Goal: Obtain resource: Obtain resource

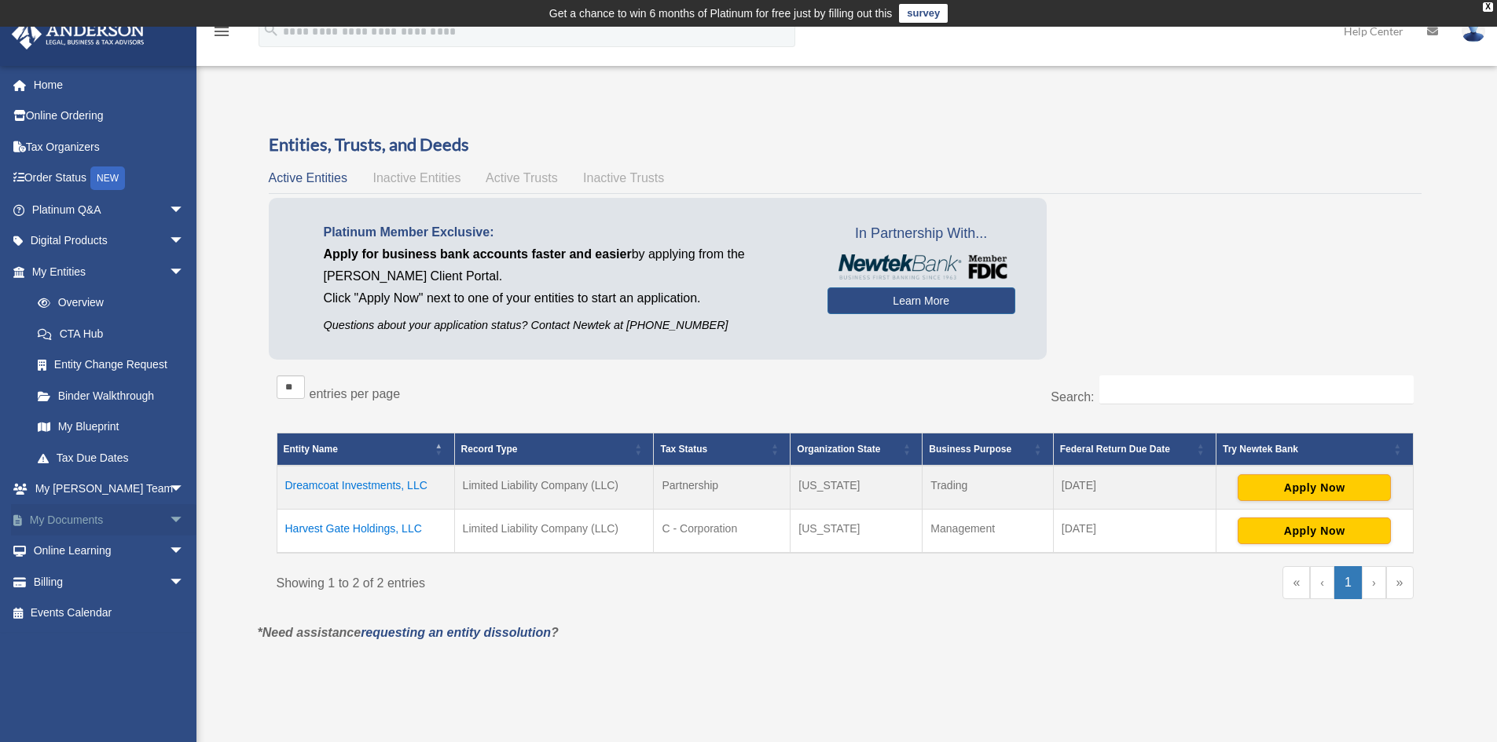
click at [82, 519] on link "My Documents arrow_drop_down" at bounding box center [109, 519] width 197 height 31
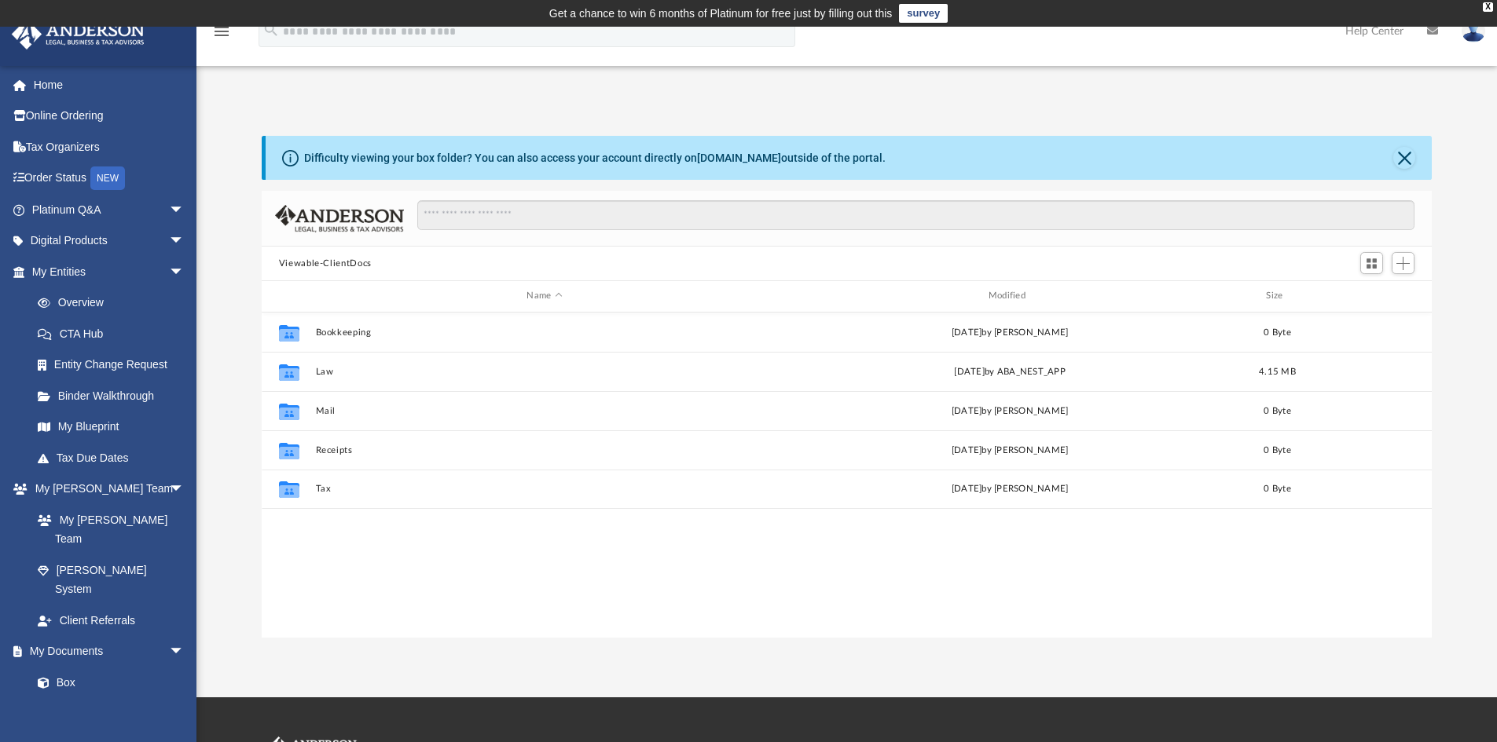
scroll to position [346, 1158]
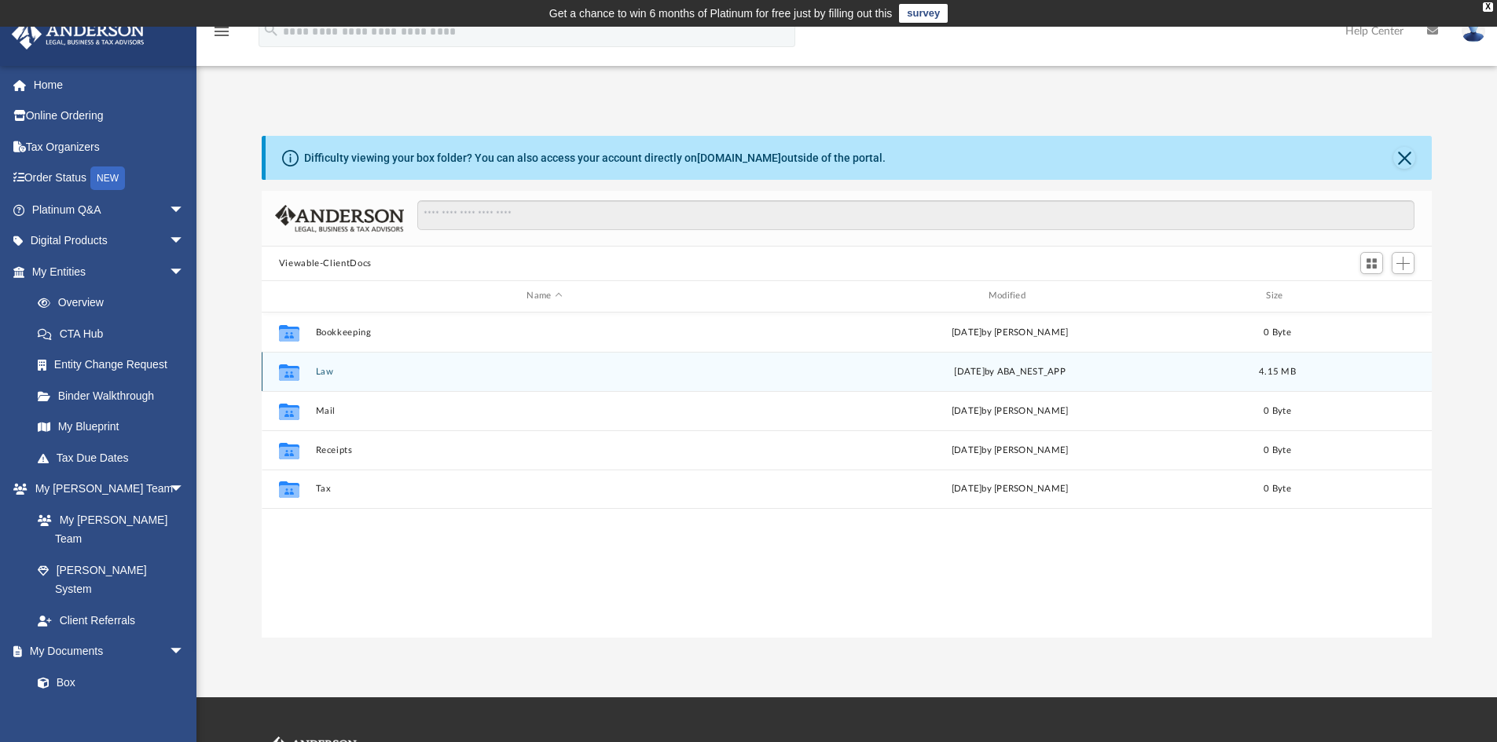
click at [320, 367] on button "Law" at bounding box center [544, 372] width 458 height 10
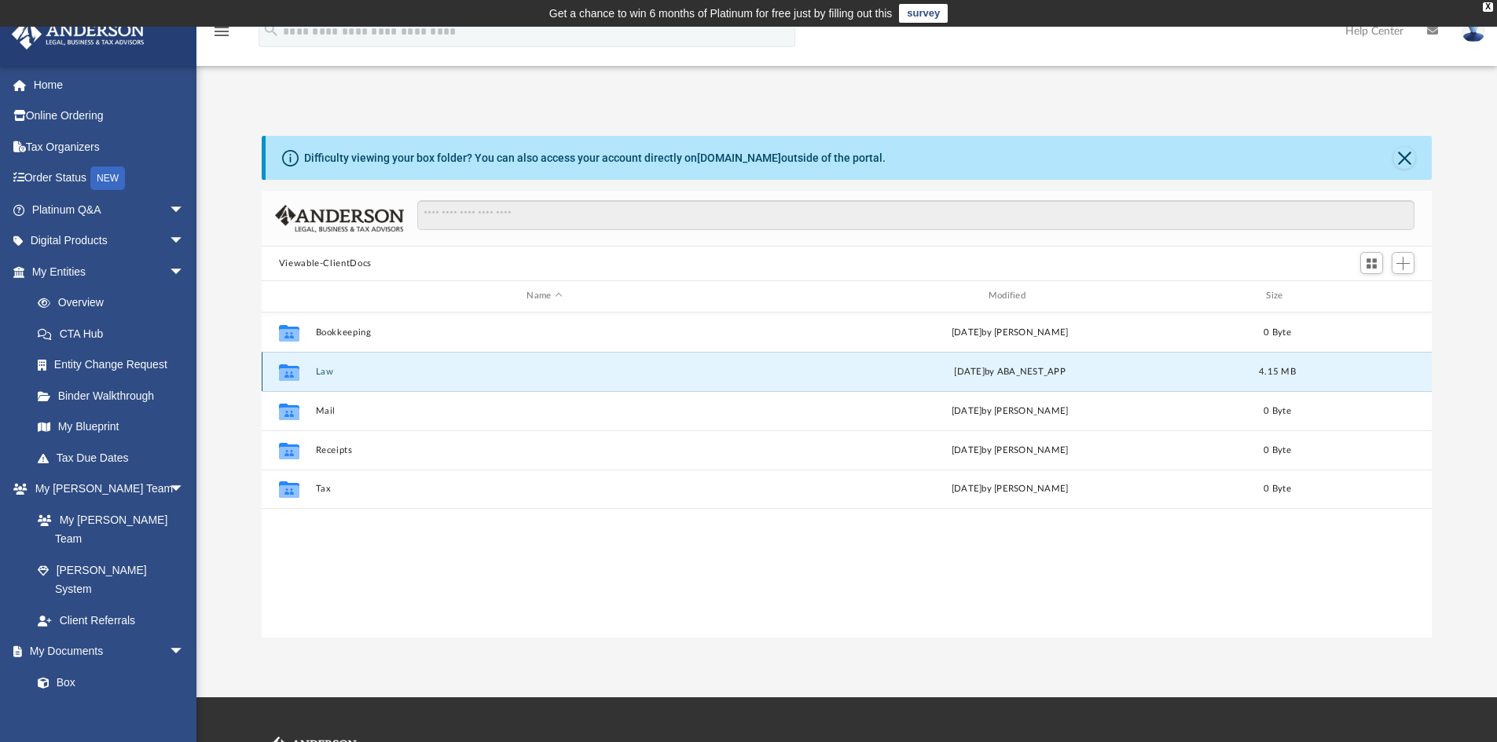
click at [320, 367] on button "Law" at bounding box center [544, 372] width 458 height 10
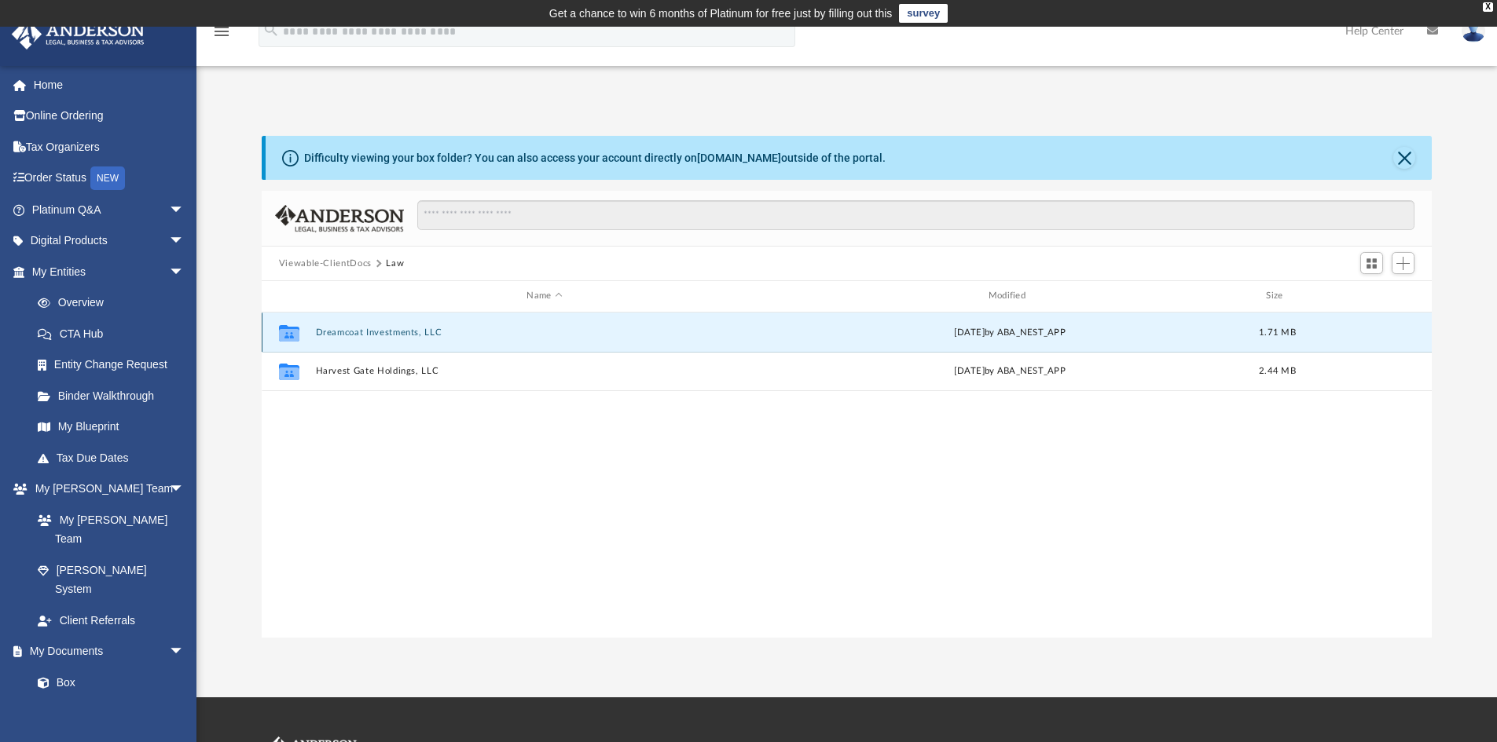
click at [366, 338] on button "Dreamcoat Investments, LLC" at bounding box center [544, 333] width 458 height 10
click at [350, 329] on button "Initial Docs" at bounding box center [544, 333] width 458 height 10
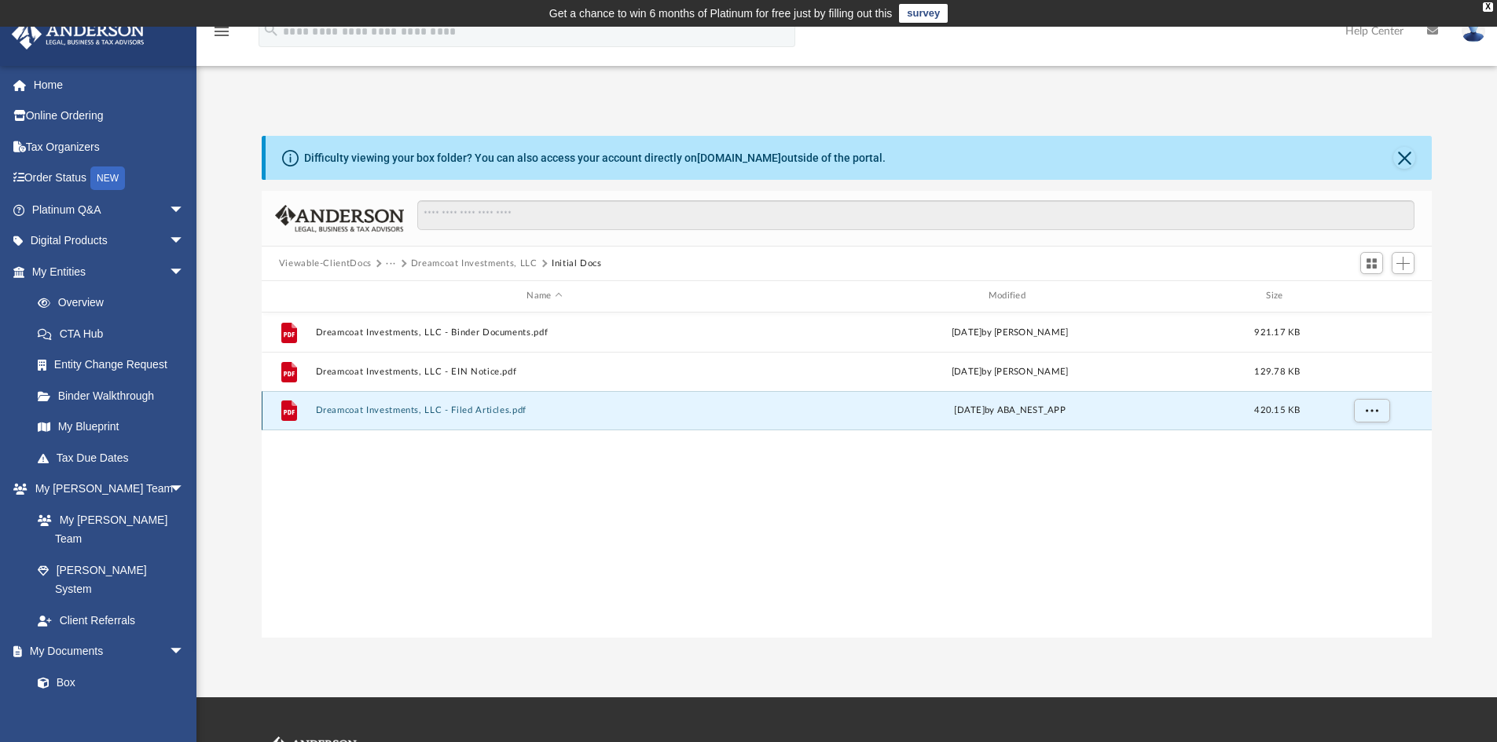
click at [398, 415] on button "Dreamcoat Investments, LLC - Filed Articles.pdf" at bounding box center [544, 410] width 458 height 10
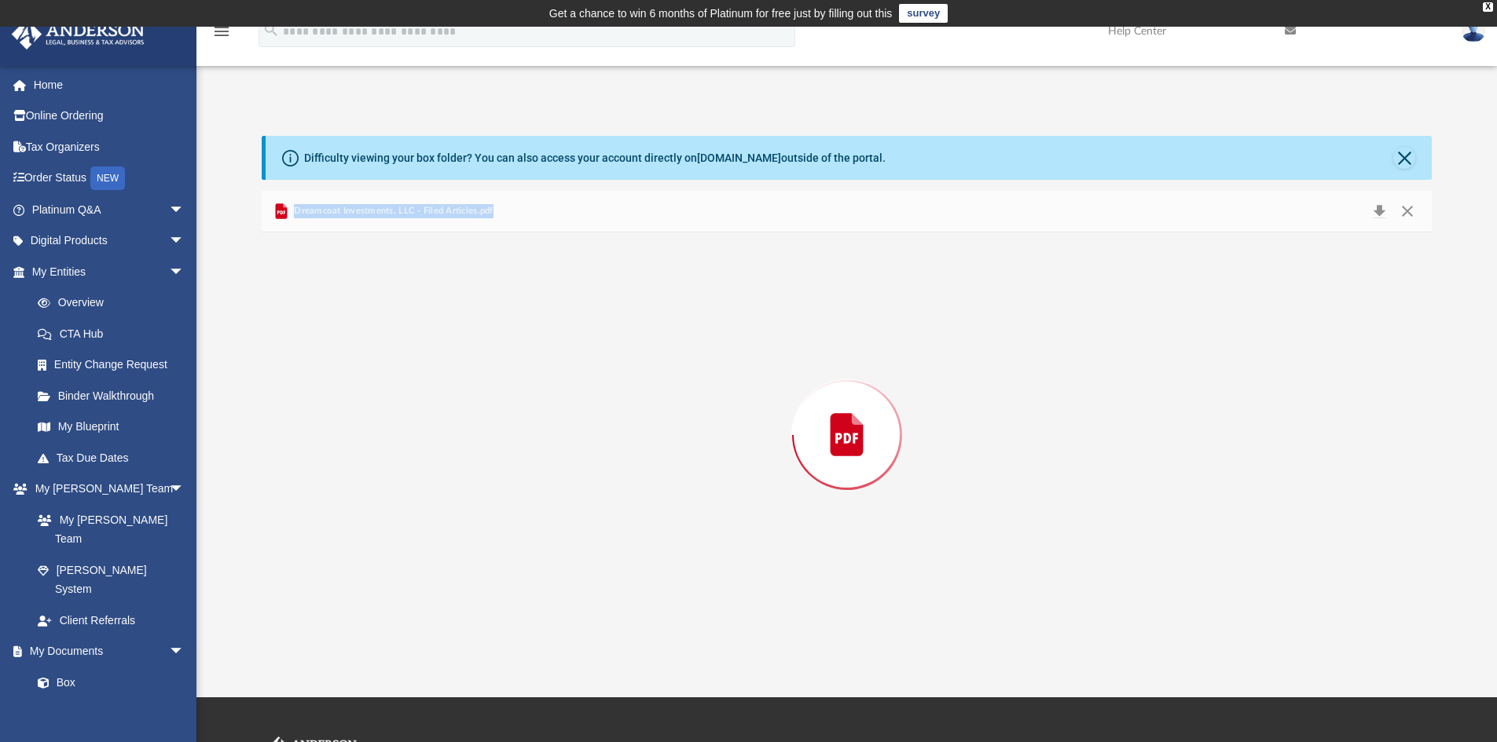
click at [398, 415] on div "Preview" at bounding box center [847, 435] width 1171 height 405
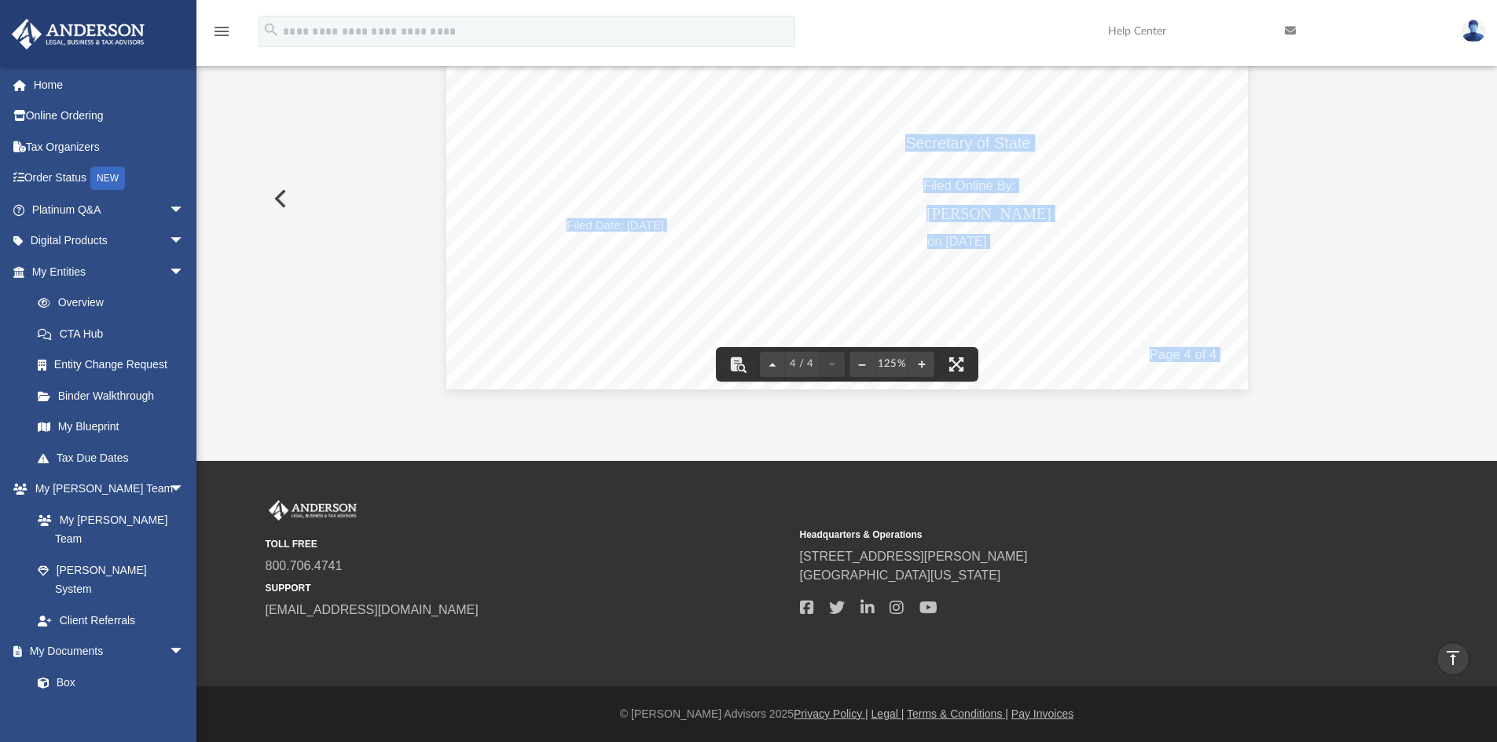
scroll to position [0, 0]
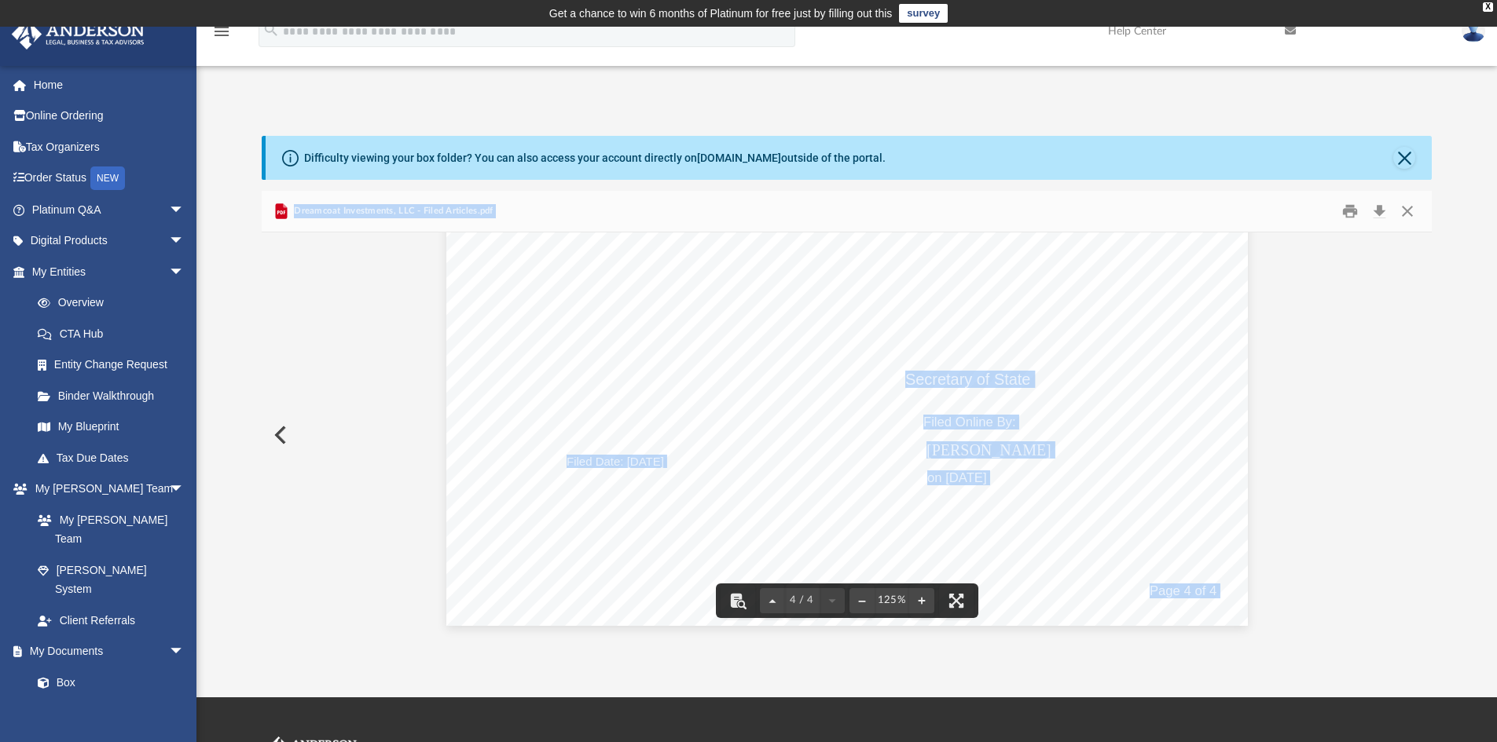
click at [284, 437] on button "Preview" at bounding box center [279, 435] width 35 height 44
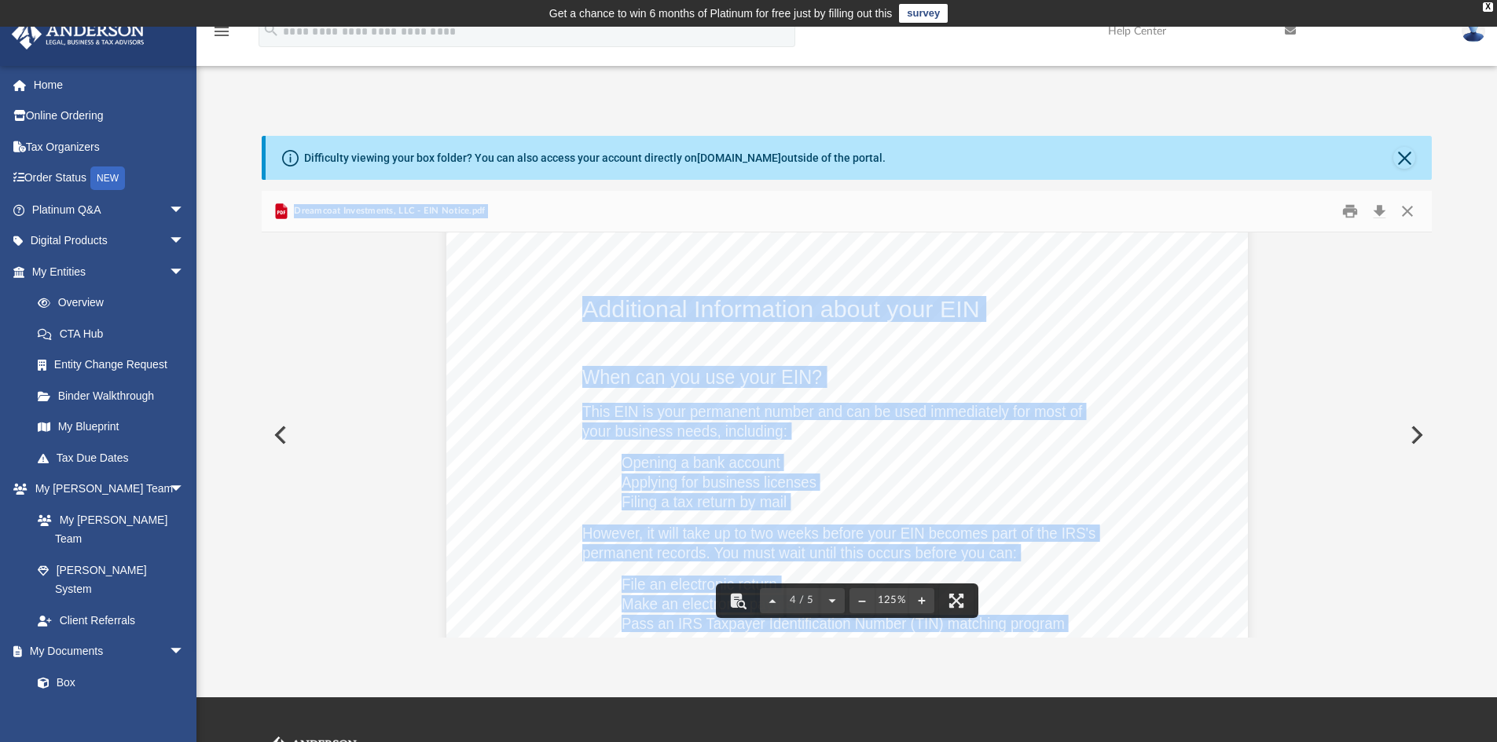
scroll to position [3897, 0]
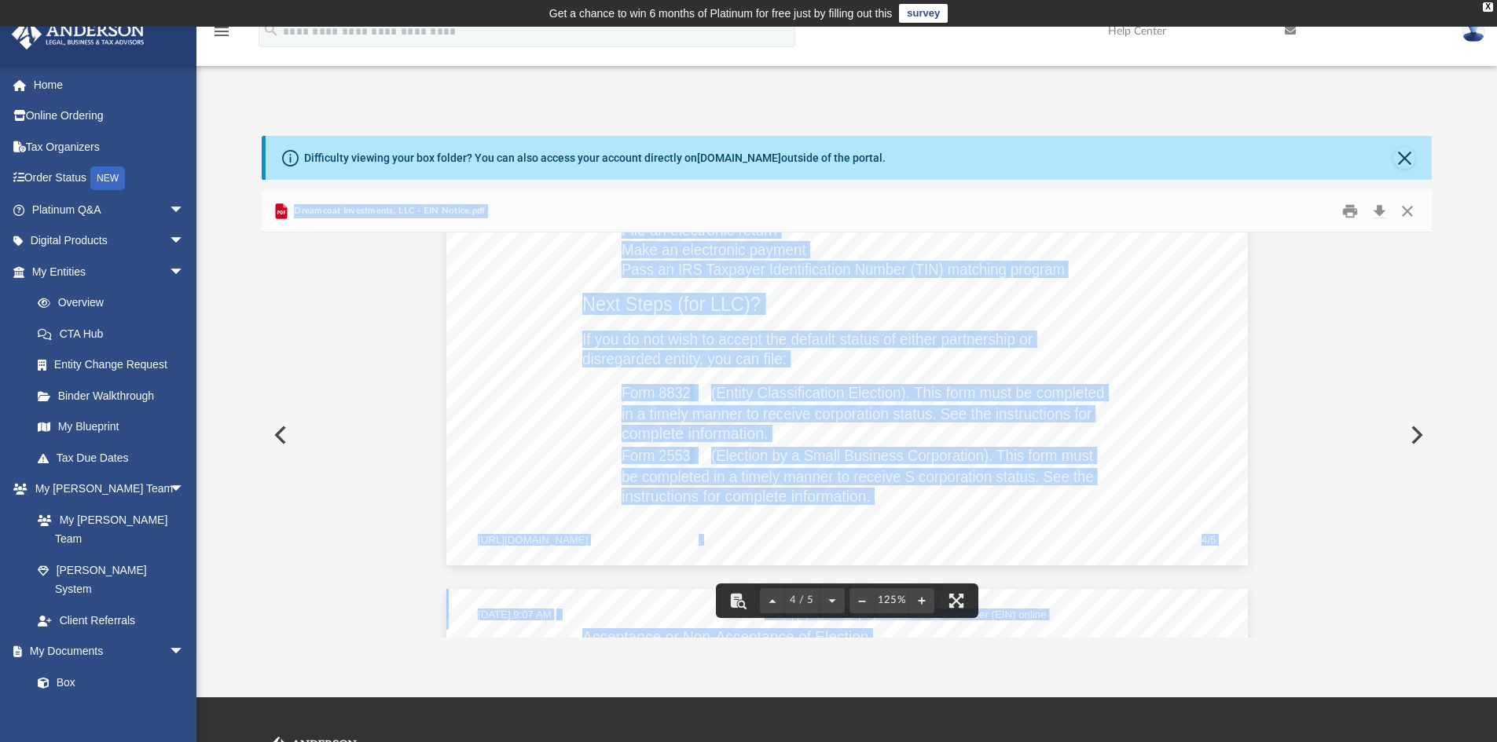
click at [284, 429] on button "Preview" at bounding box center [279, 435] width 35 height 44
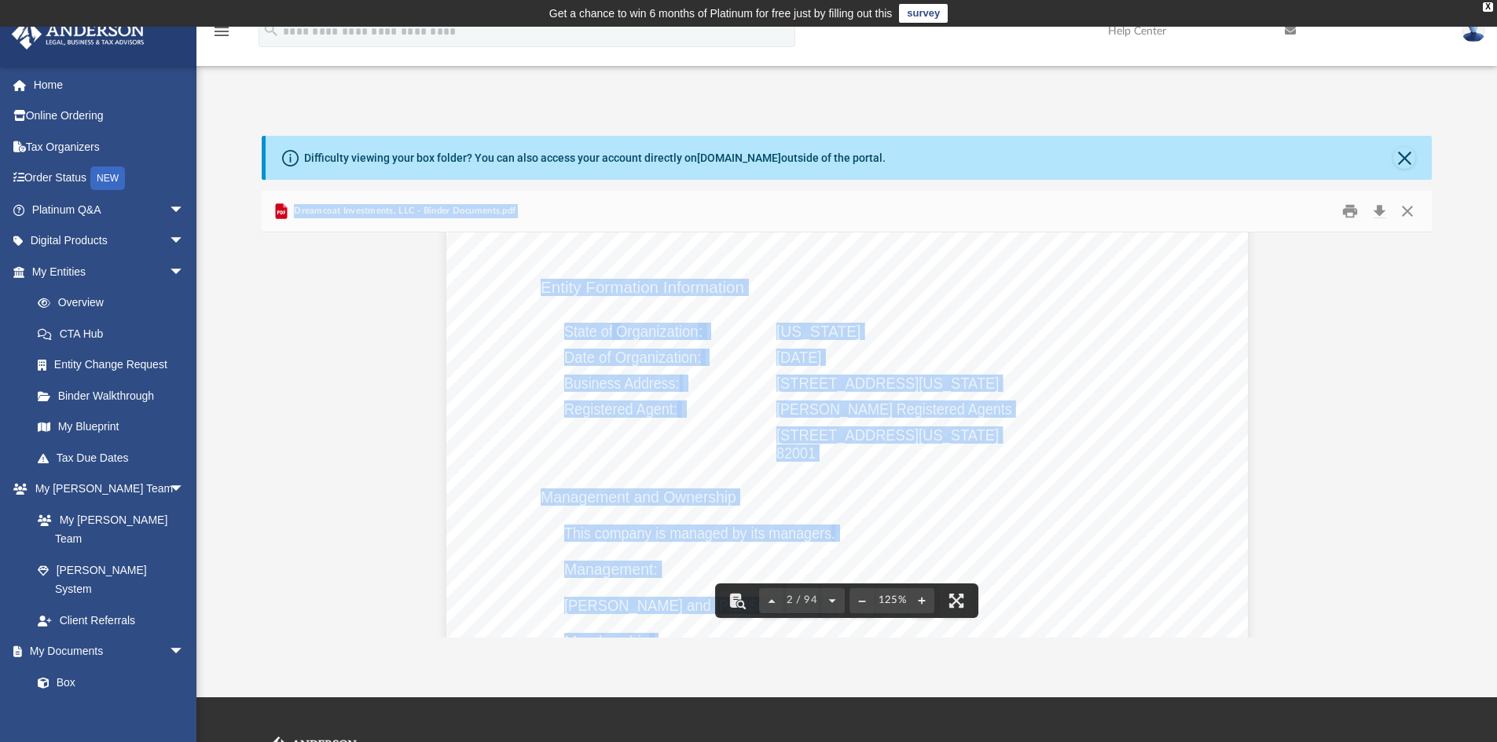
scroll to position [1230, 0]
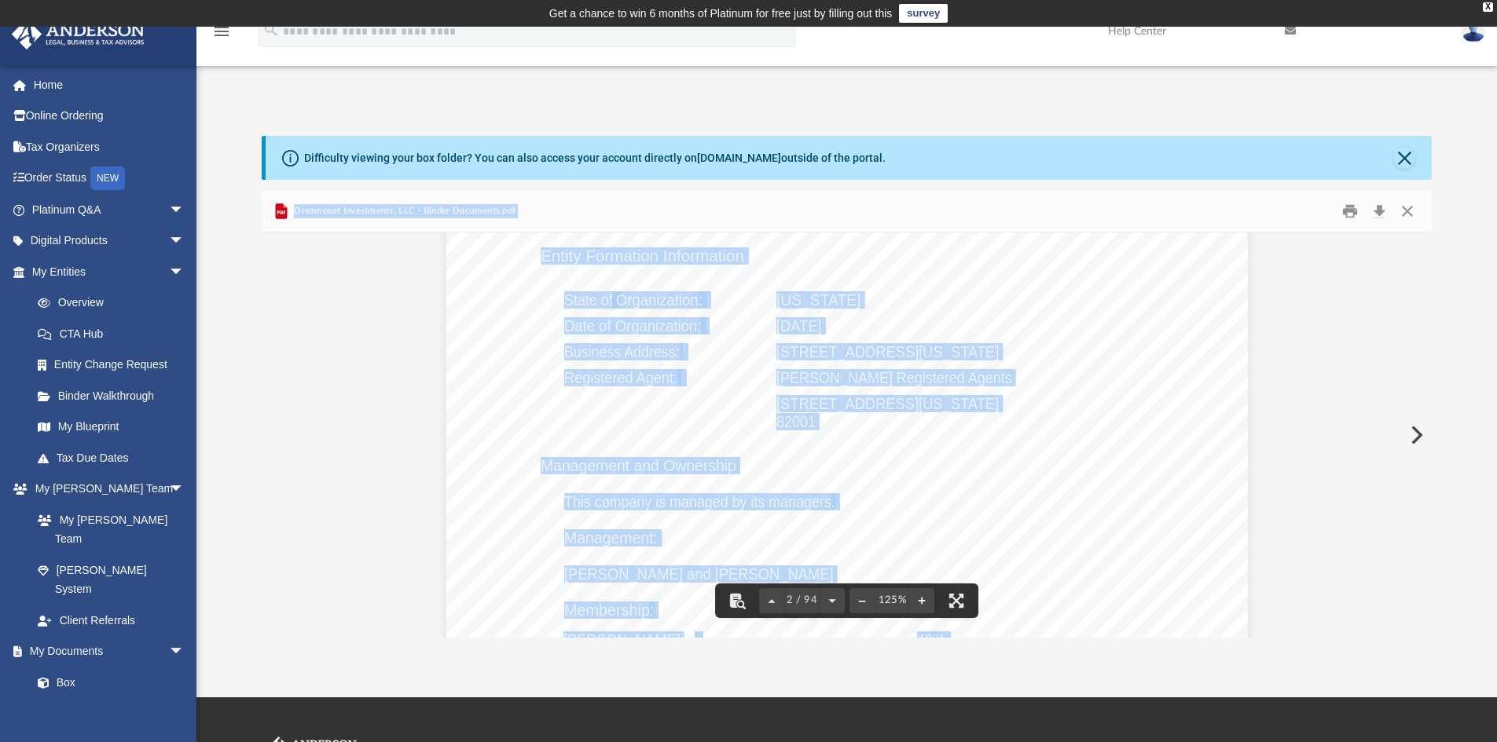
click at [1228, 485] on div "Overview of Dreamcoat Investments, LLC Entity Formation Information State of Or…" at bounding box center [846, 593] width 801 height 1037
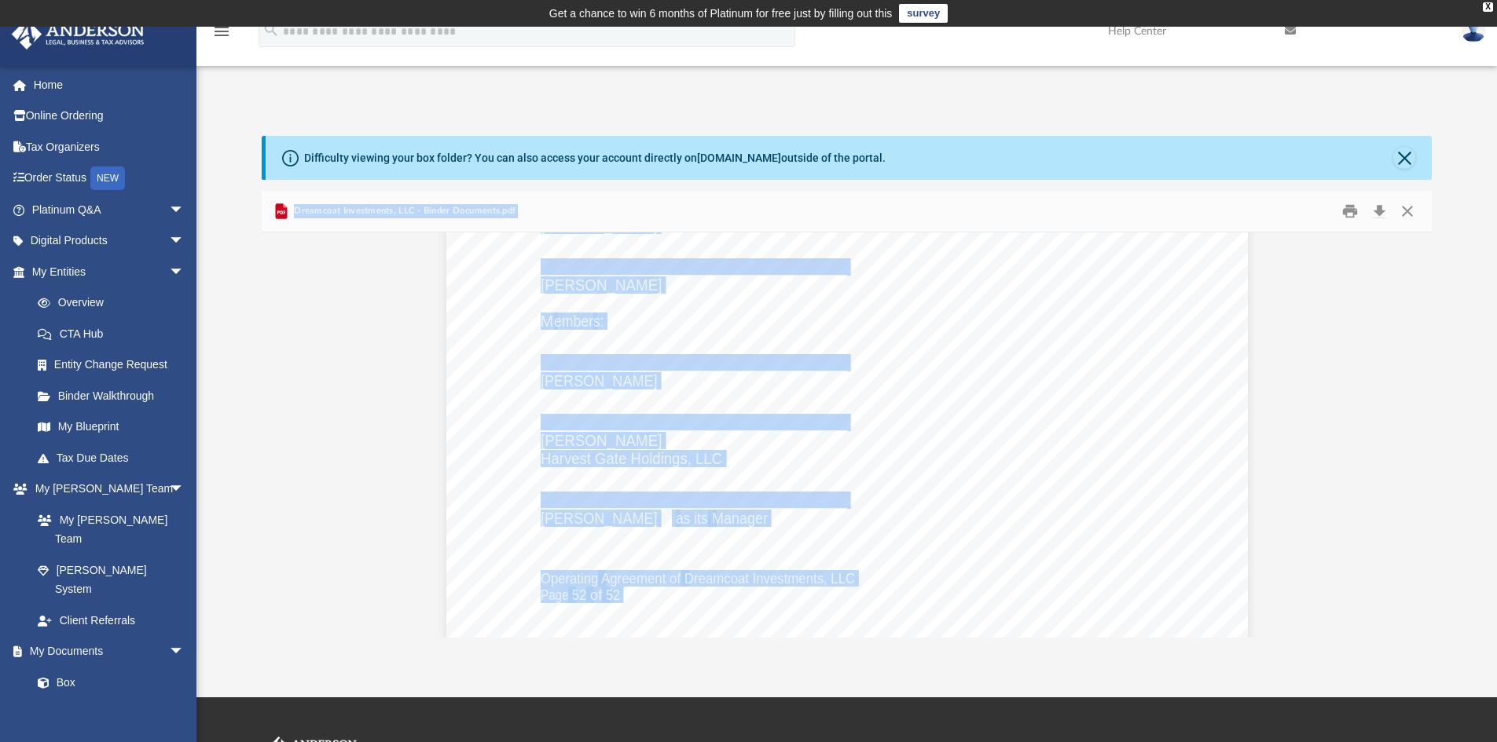
scroll to position [70624, 0]
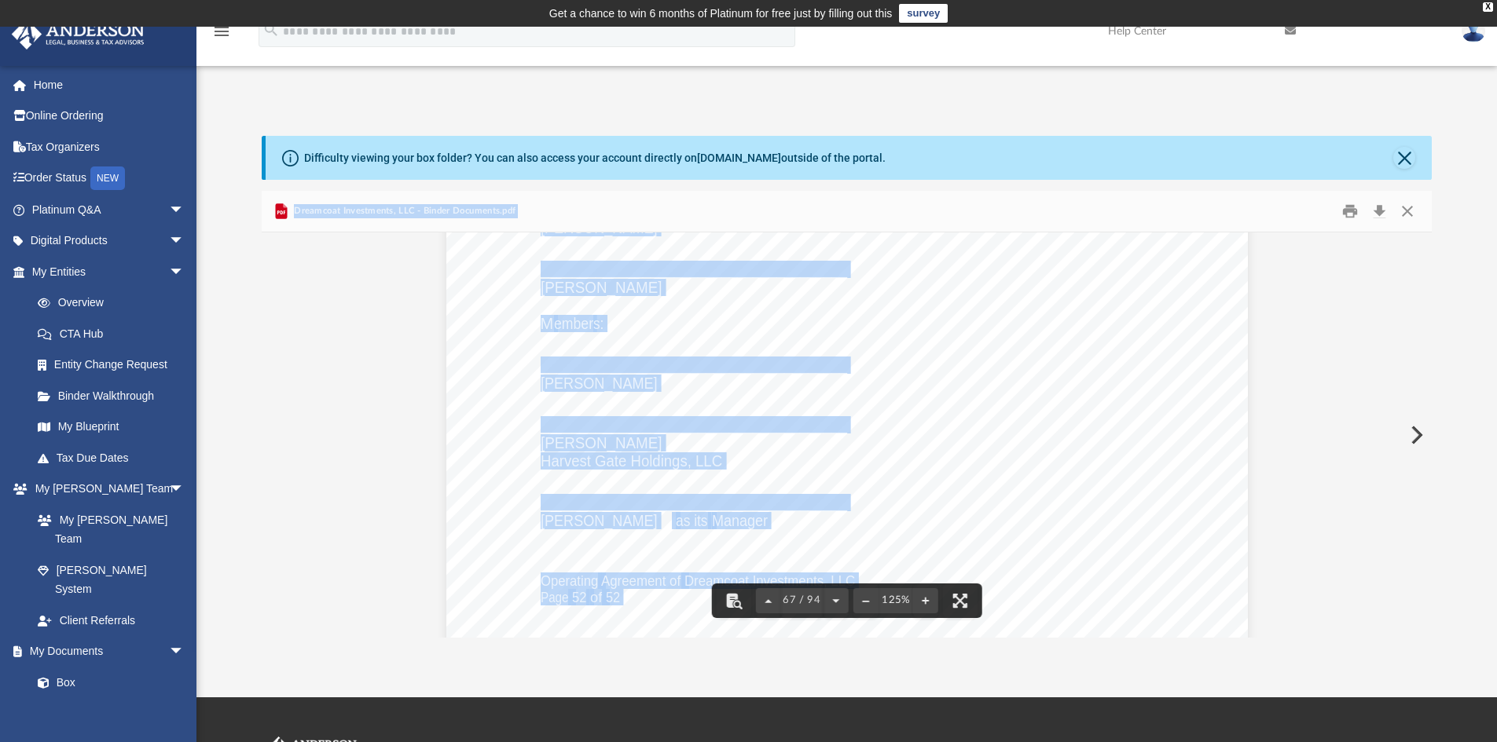
click at [1196, 478] on div "Operating Agreement of Dreamcoat Investments, LLC Page 52 of 52 their successor…" at bounding box center [846, 134] width 801 height 1037
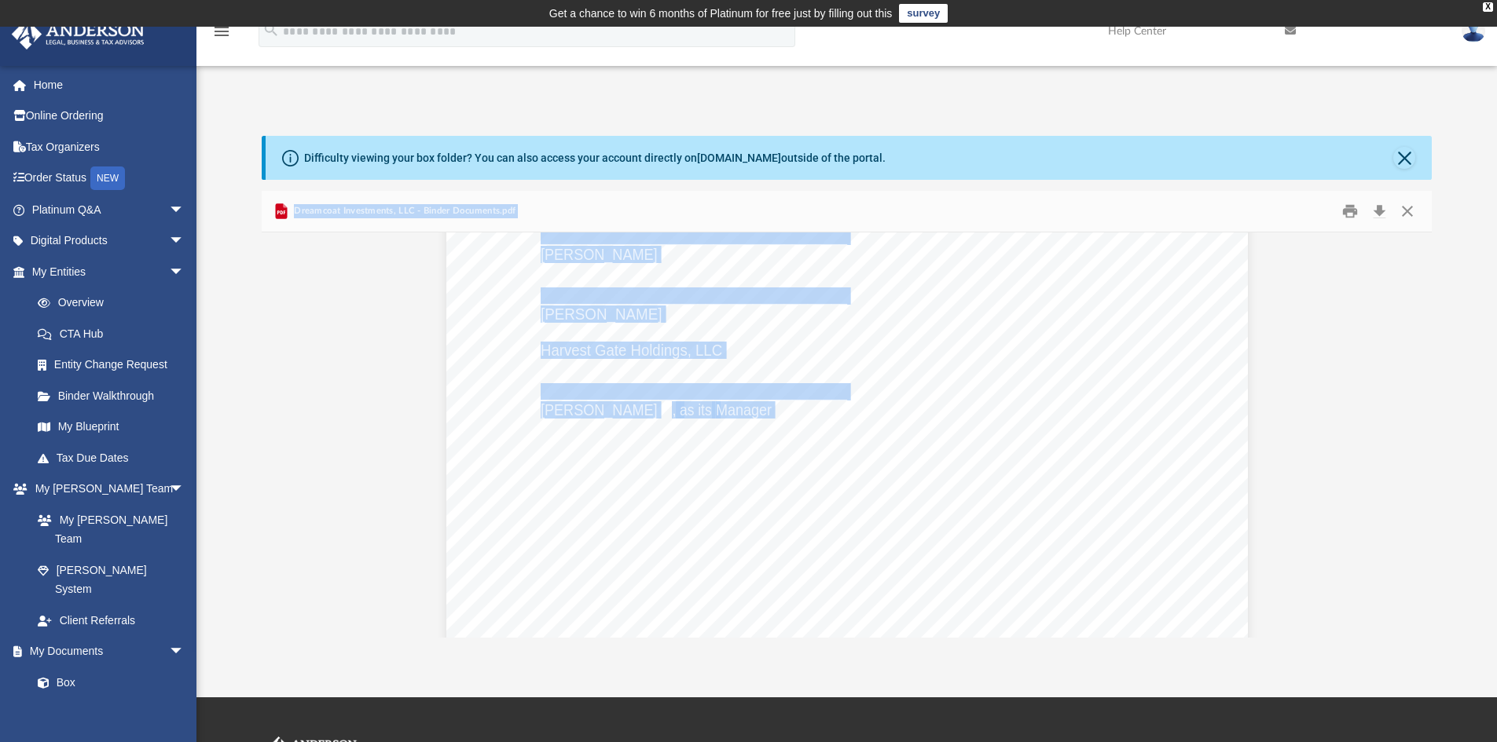
scroll to position [74052, 0]
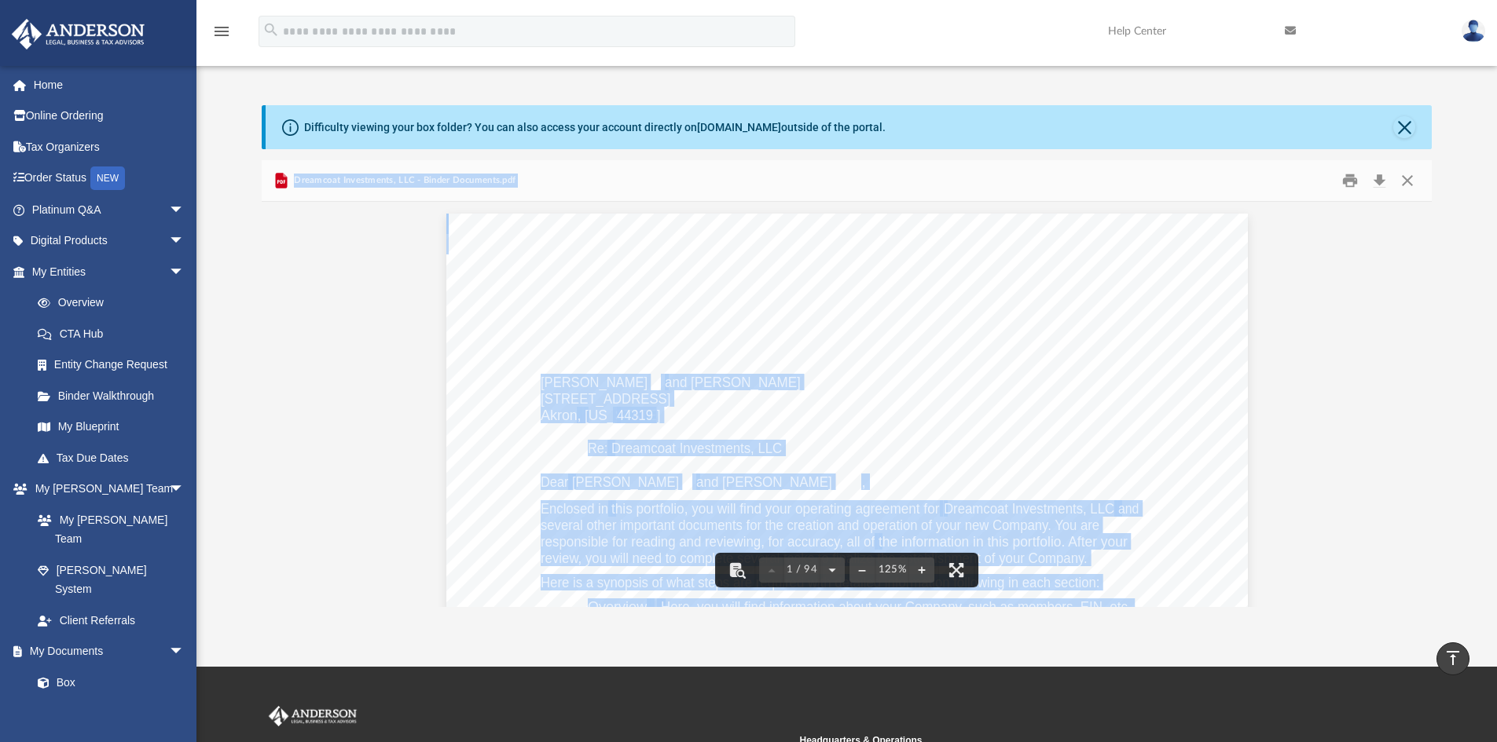
scroll to position [0, 0]
